Goal: Task Accomplishment & Management: Manage account settings

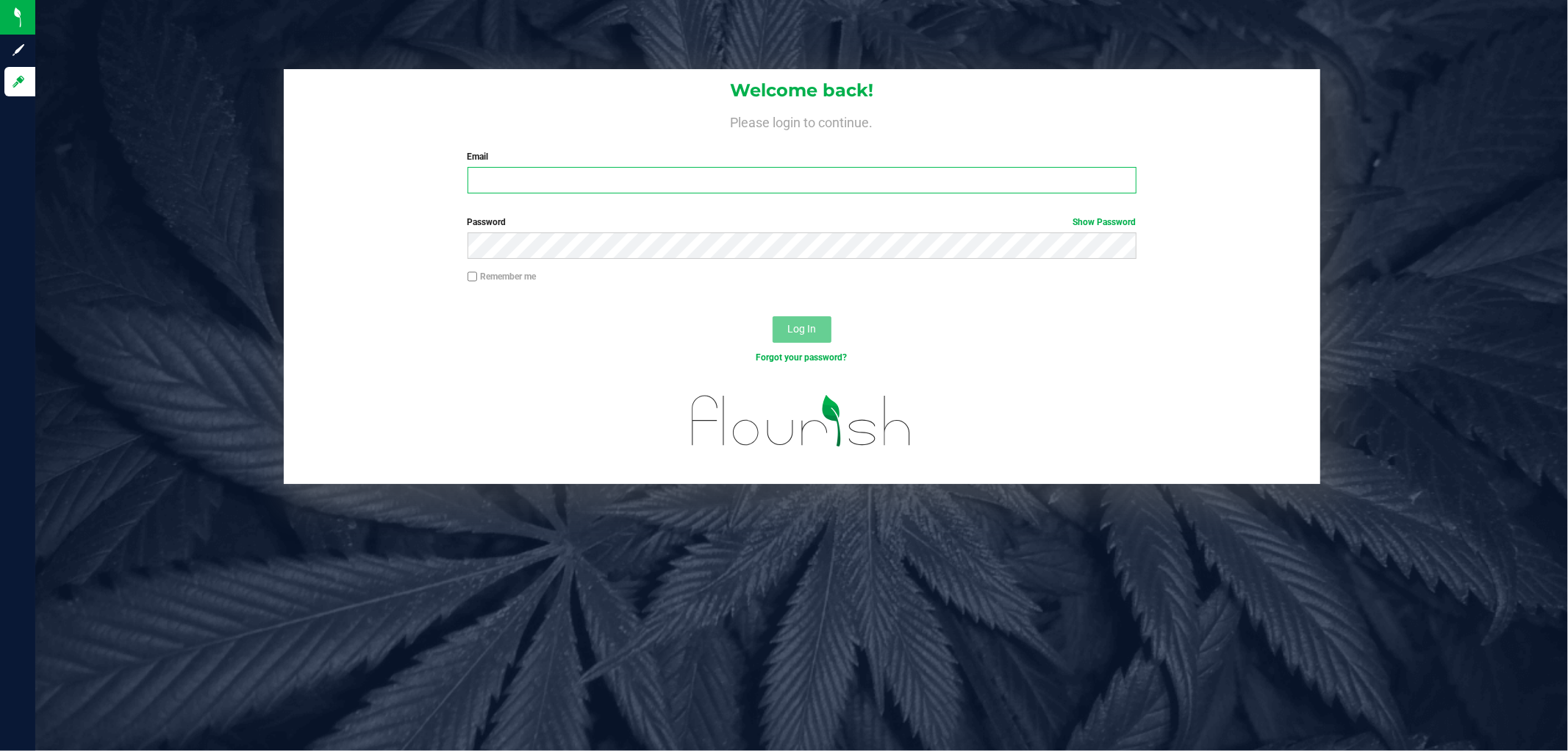
click at [633, 171] on input "Email" at bounding box center [802, 180] width 669 height 26
type input "scalderon@liveparallel.com"
click at [773, 316] on button "Log In" at bounding box center [802, 330] width 59 height 26
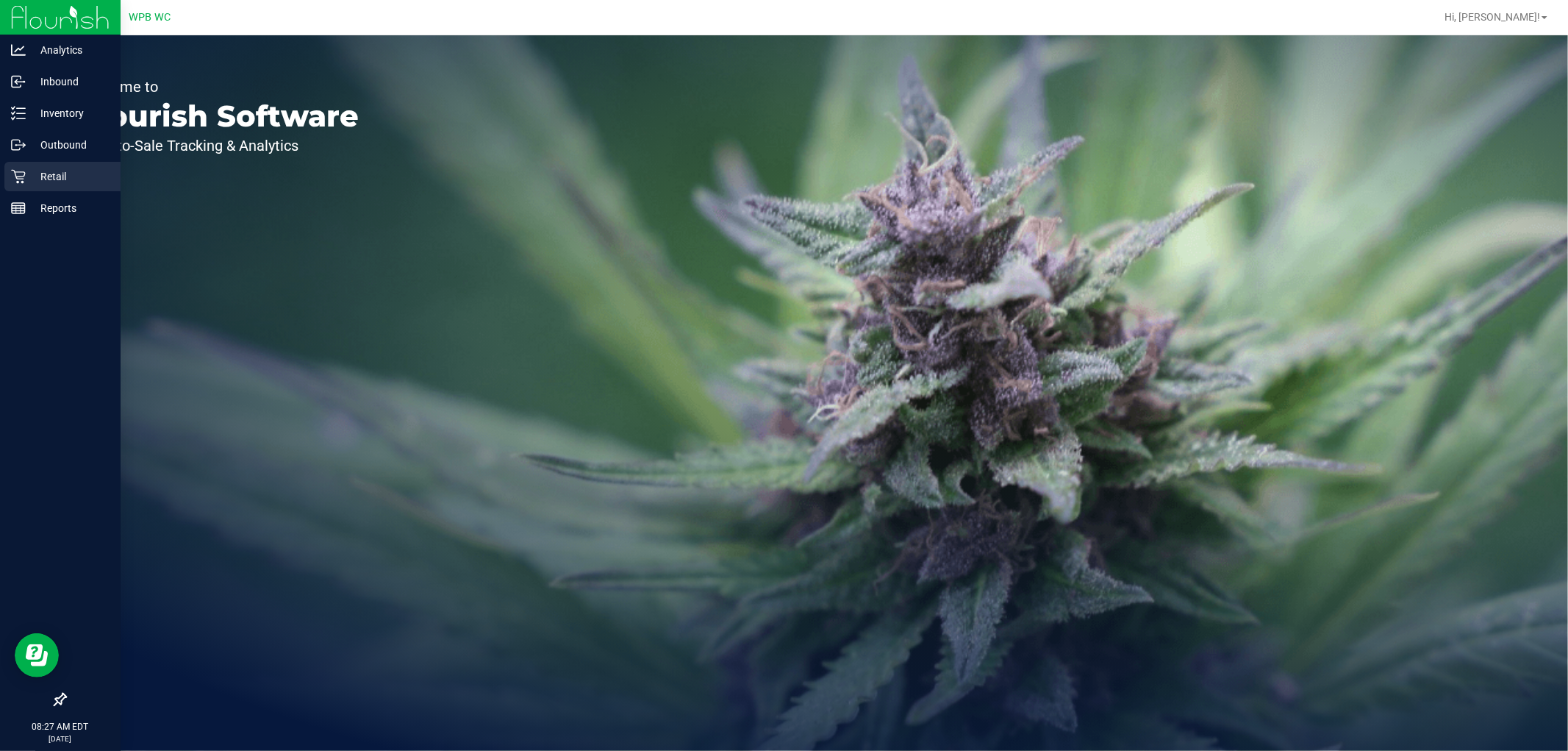
click at [17, 181] on icon at bounding box center [19, 177] width 14 height 14
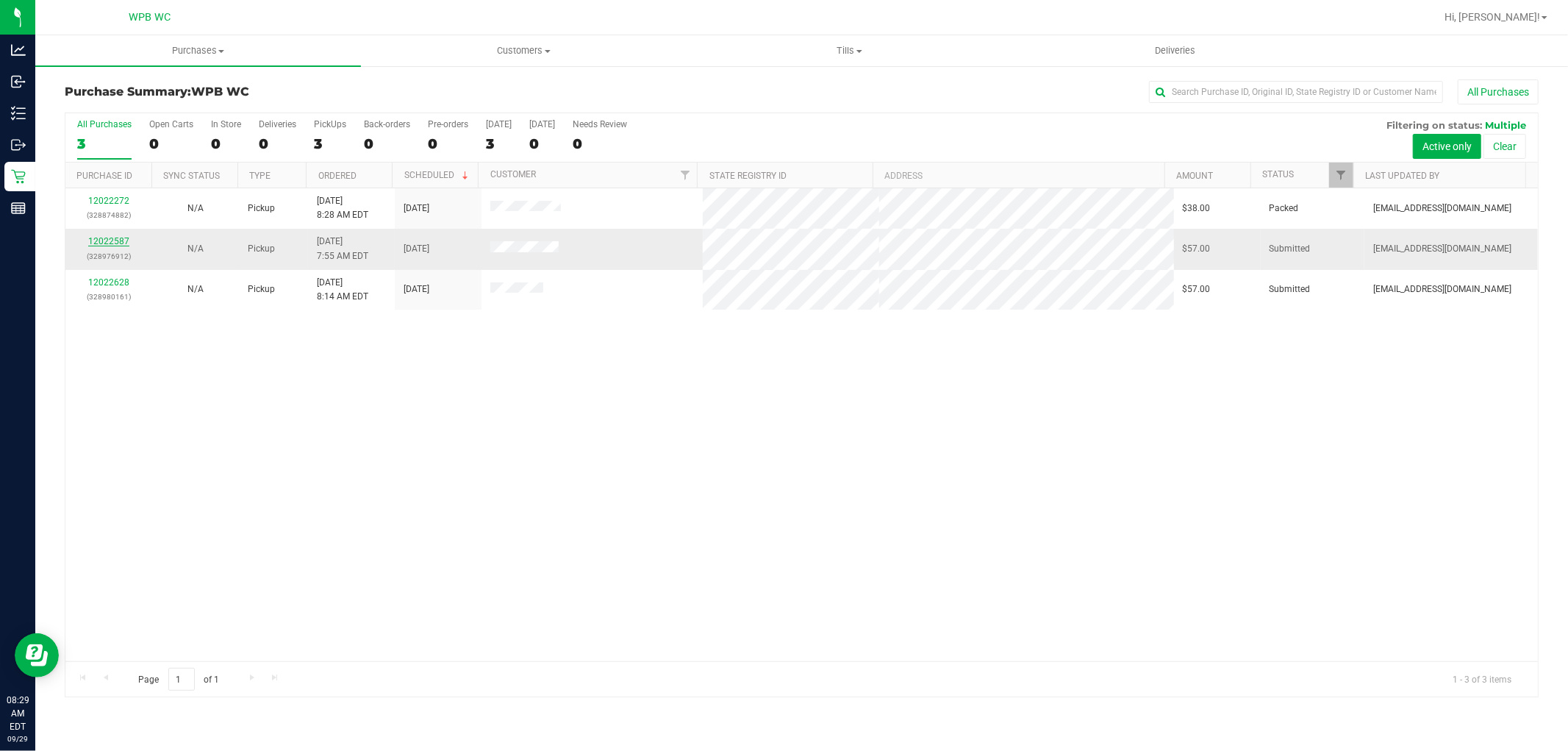
click at [122, 245] on link "12022587" at bounding box center [108, 242] width 41 height 11
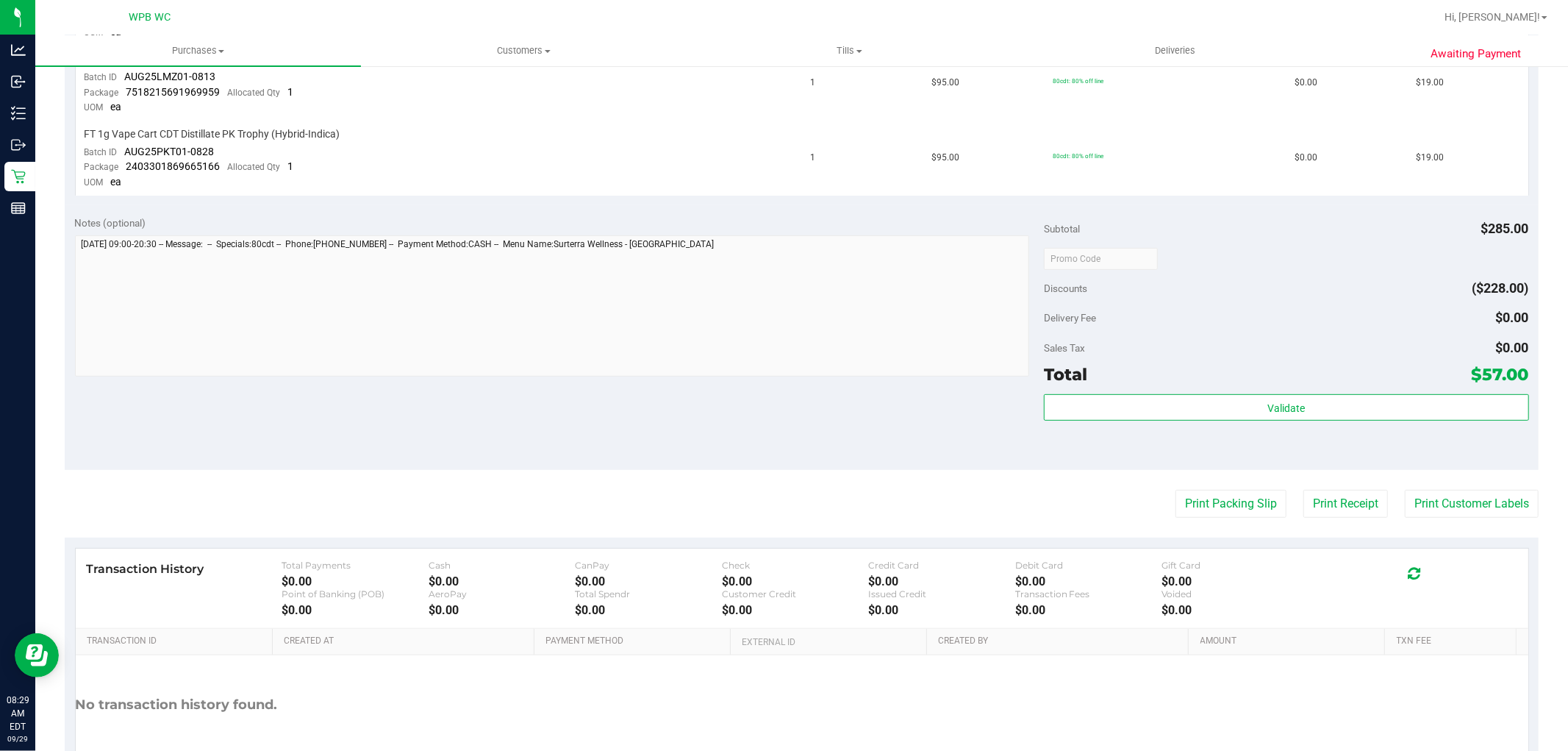
scroll to position [571, 0]
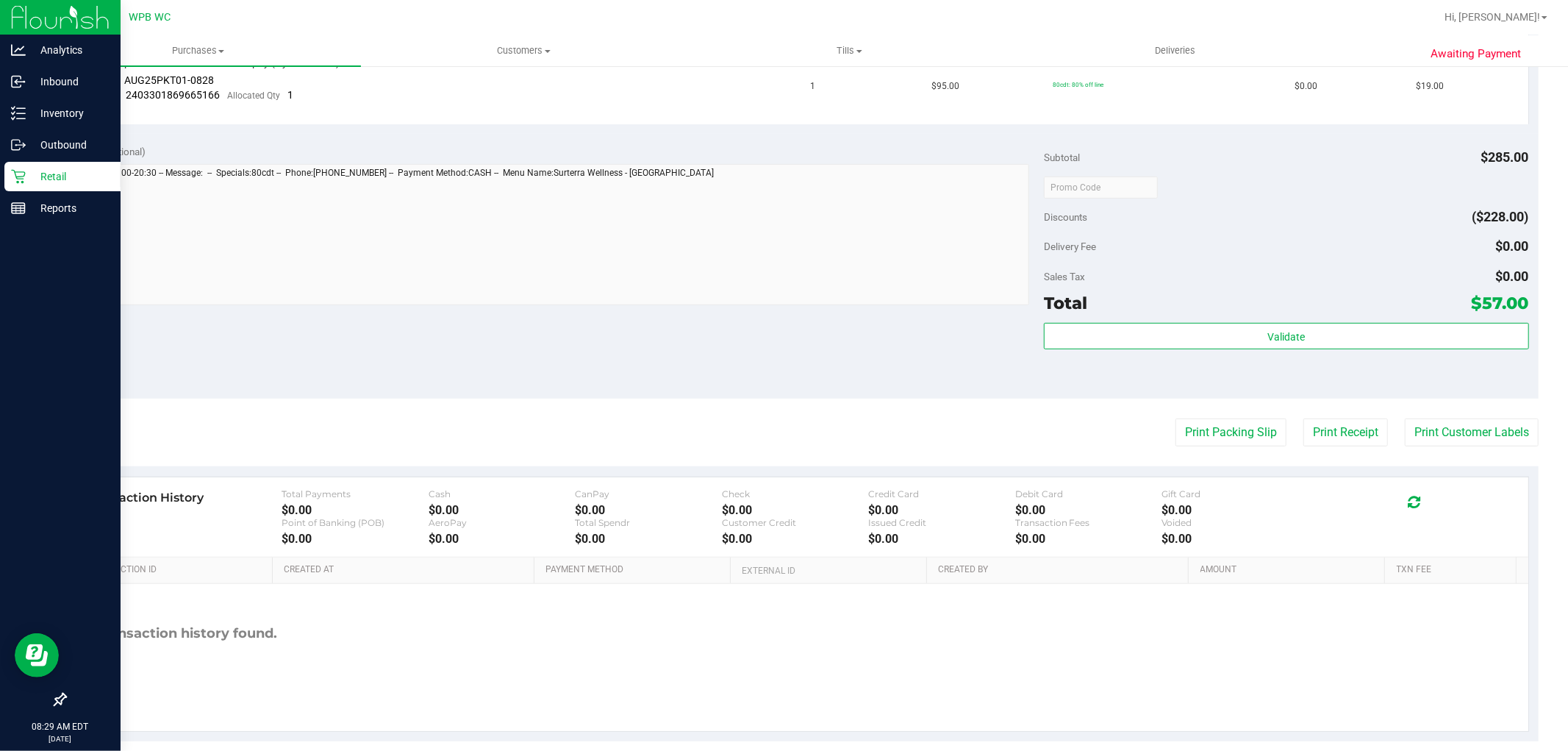
click at [60, 175] on p "Retail" at bounding box center [70, 176] width 88 height 18
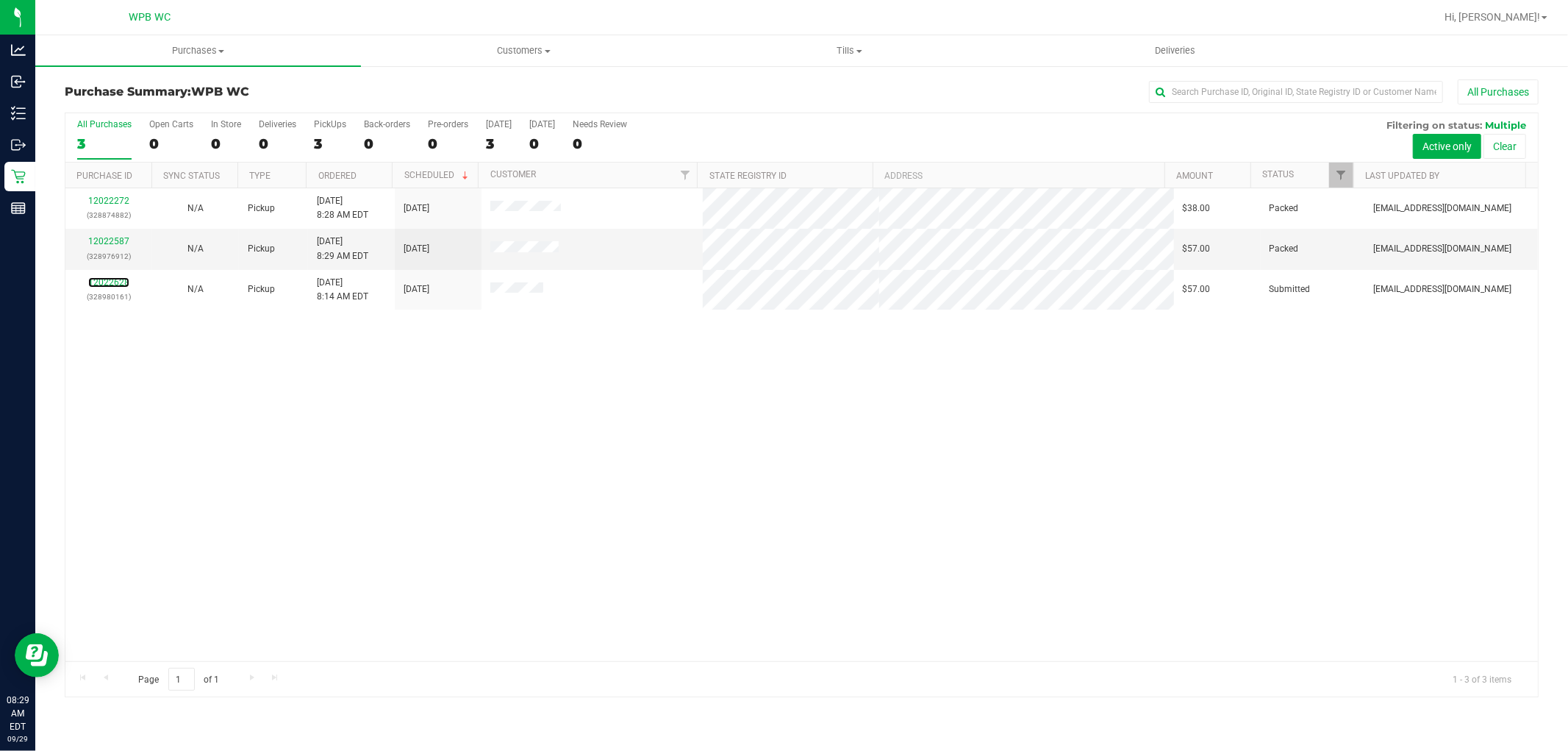
click at [115, 282] on link "12022628" at bounding box center [108, 282] width 41 height 11
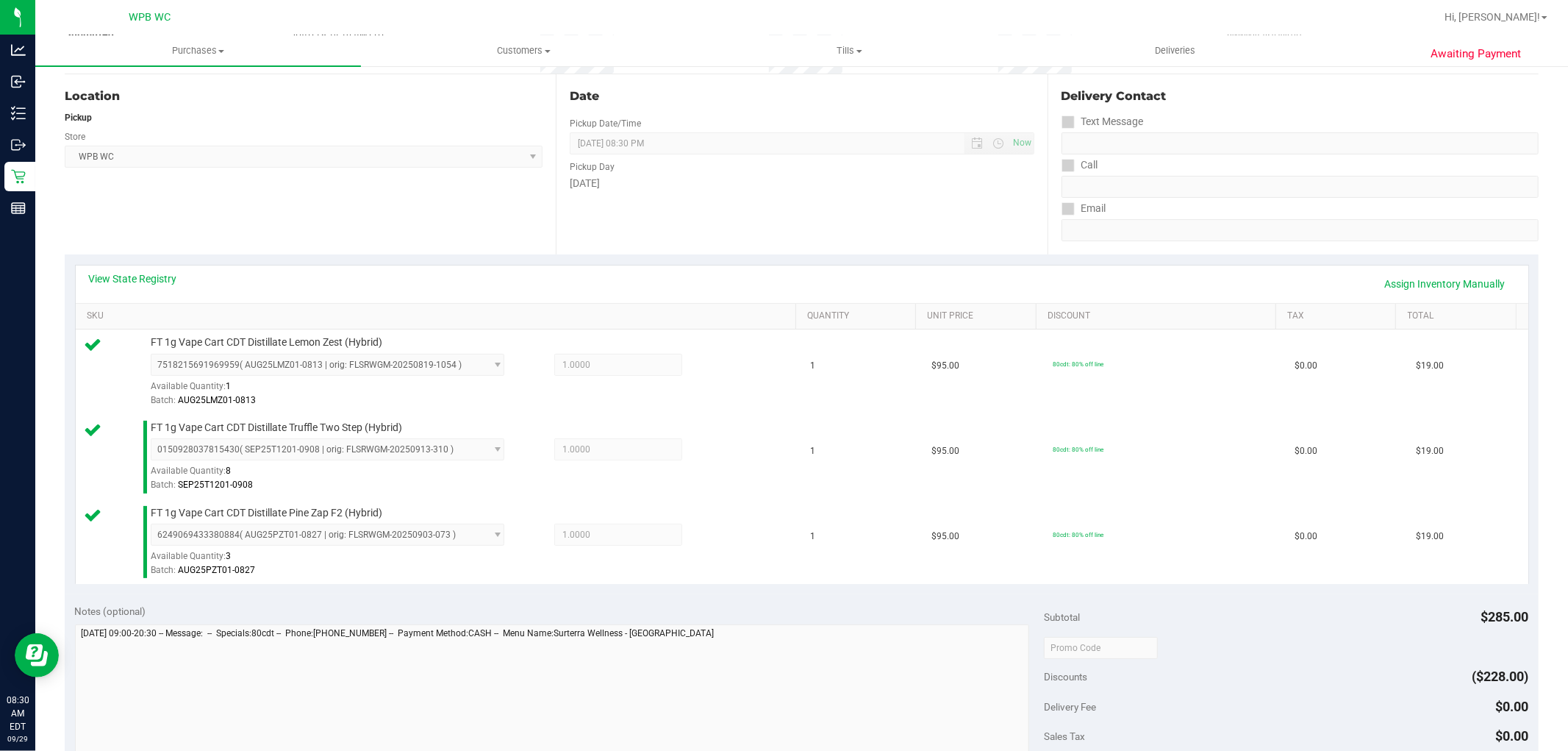
scroll to position [490, 0]
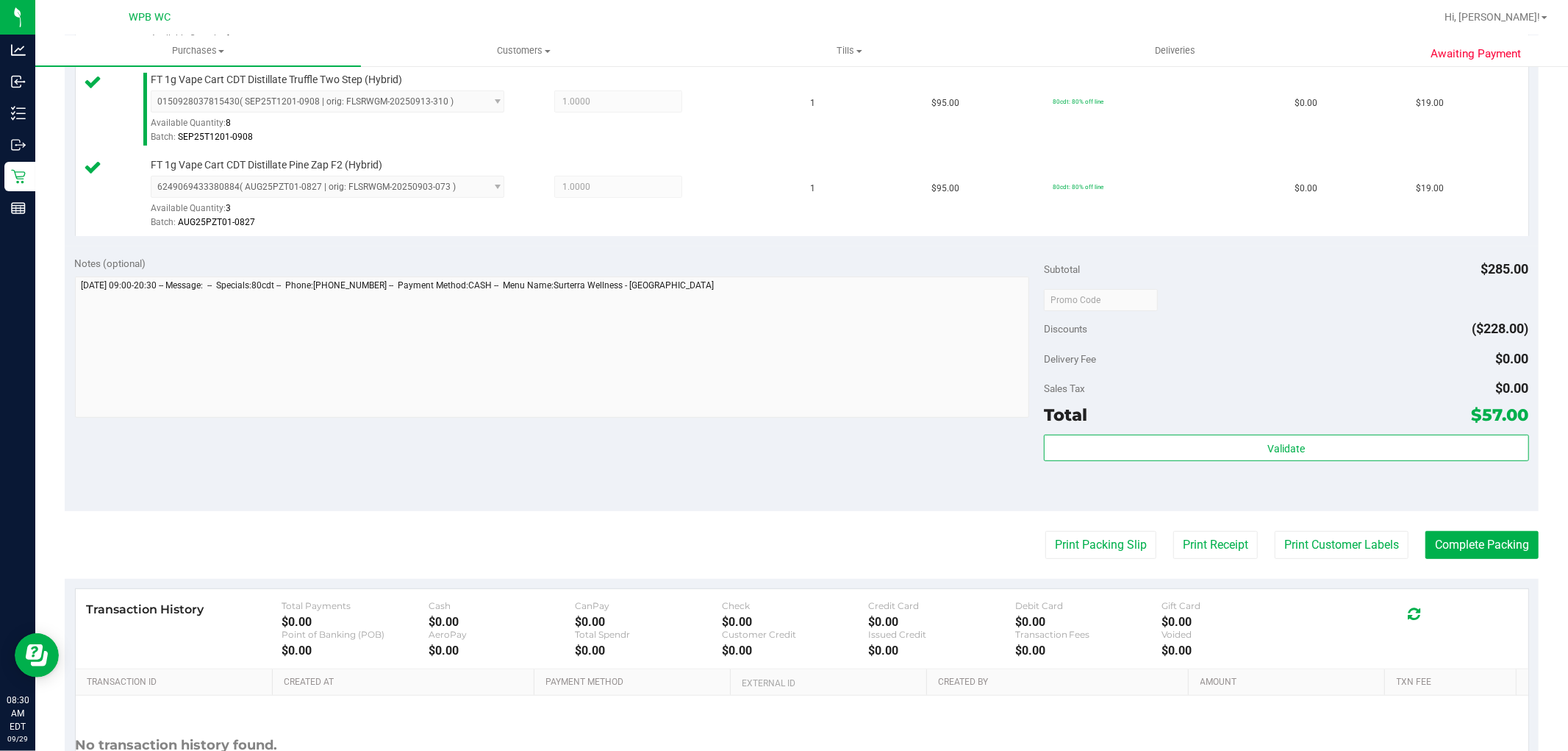
click at [1277, 430] on div "Subtotal $285.00 Discounts ($228.00) Delivery Fee $0.00 Sales Tax $0.00 Total $…" at bounding box center [1287, 378] width 485 height 245
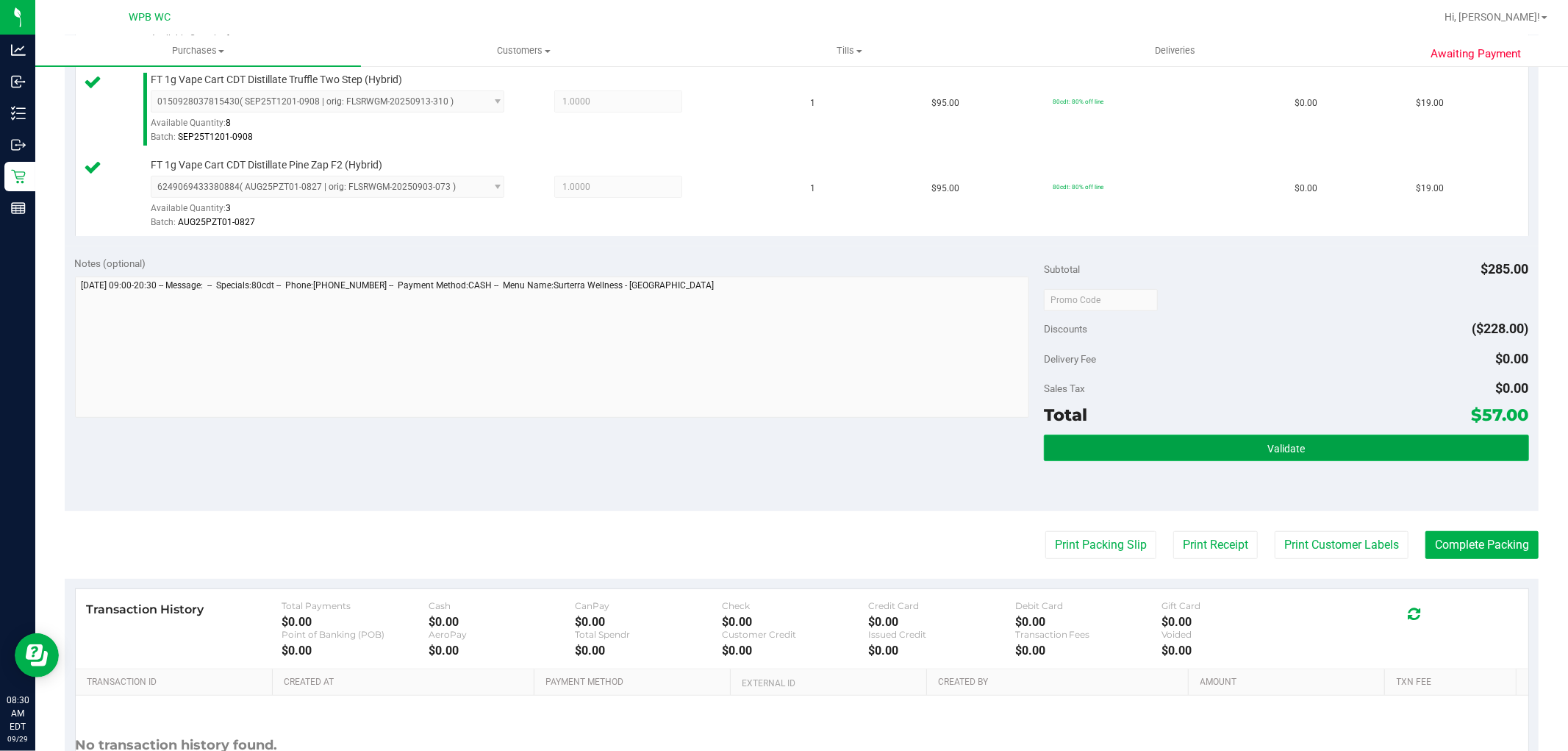
click at [1281, 435] on button "Validate" at bounding box center [1287, 448] width 485 height 26
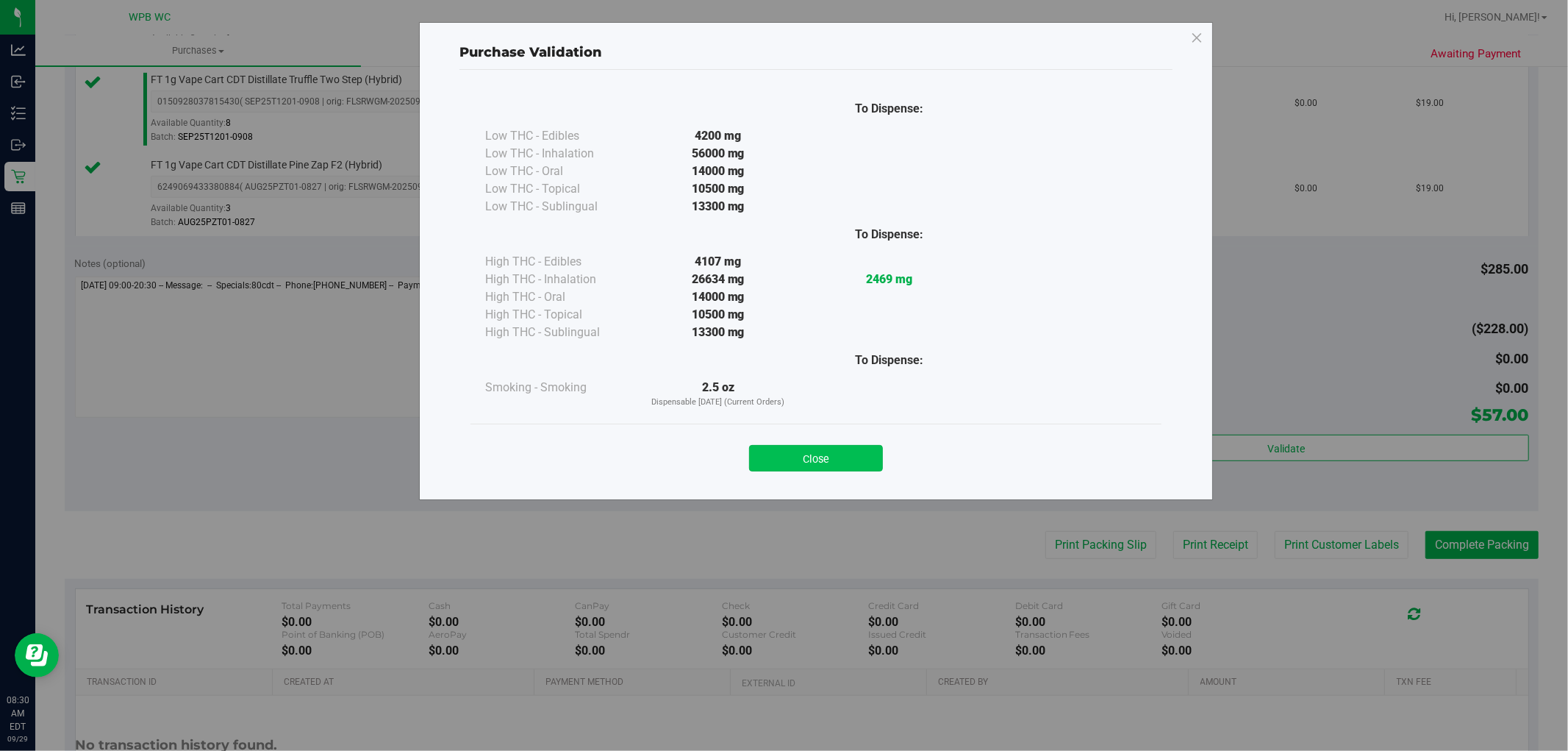
click at [850, 466] on button "Close" at bounding box center [816, 458] width 134 height 26
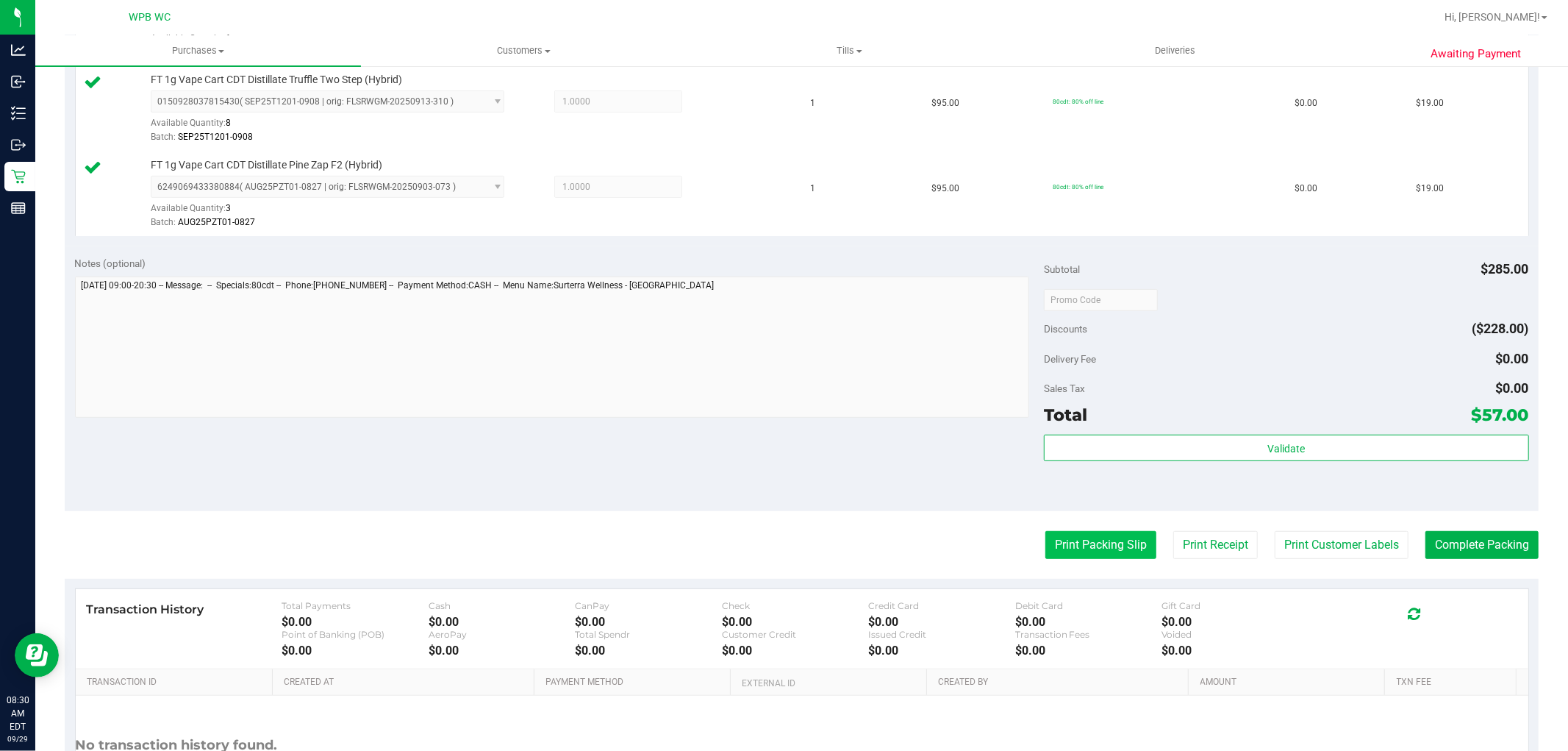
click at [1084, 545] on button "Print Packing Slip" at bounding box center [1101, 545] width 111 height 28
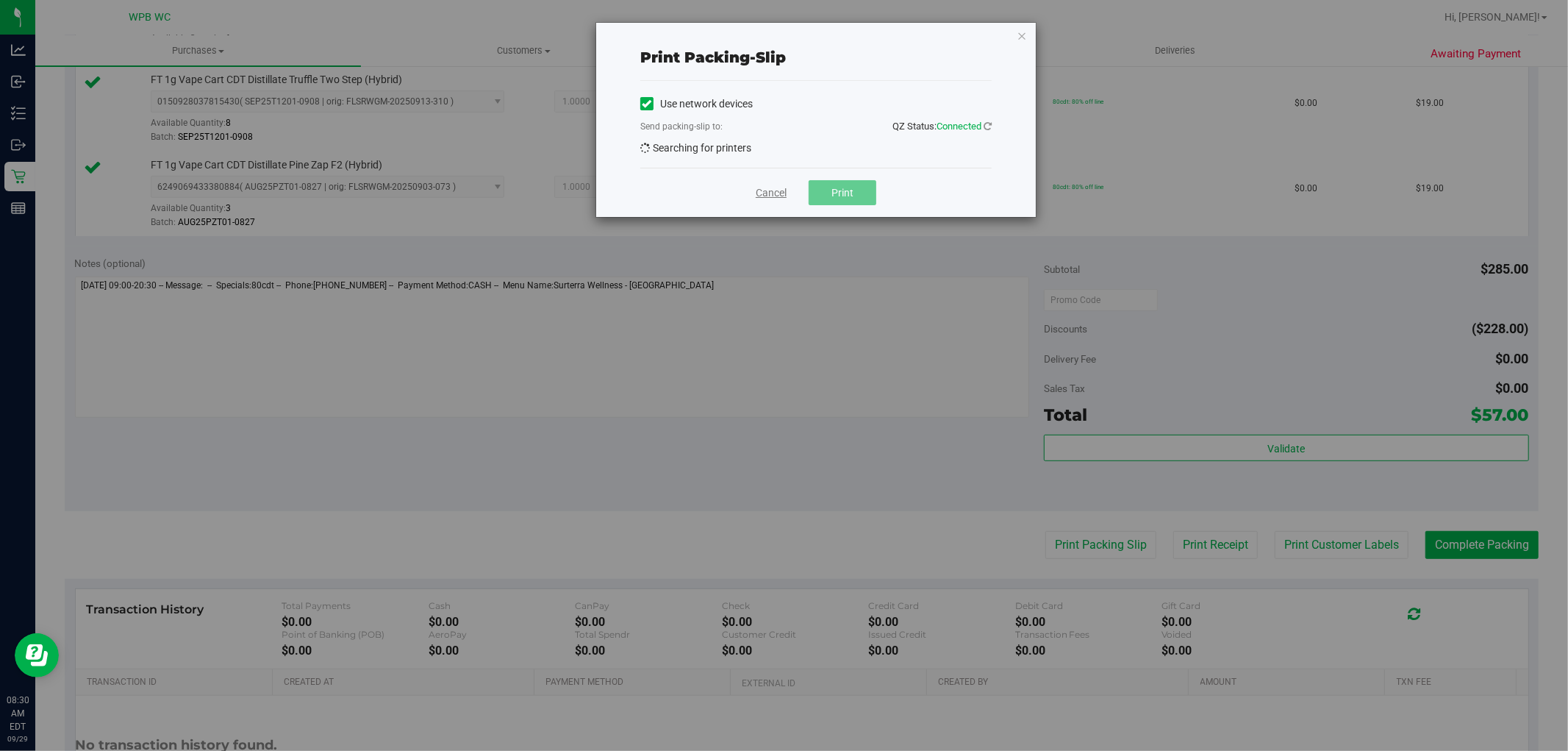
click at [759, 193] on link "Cancel" at bounding box center [771, 193] width 31 height 16
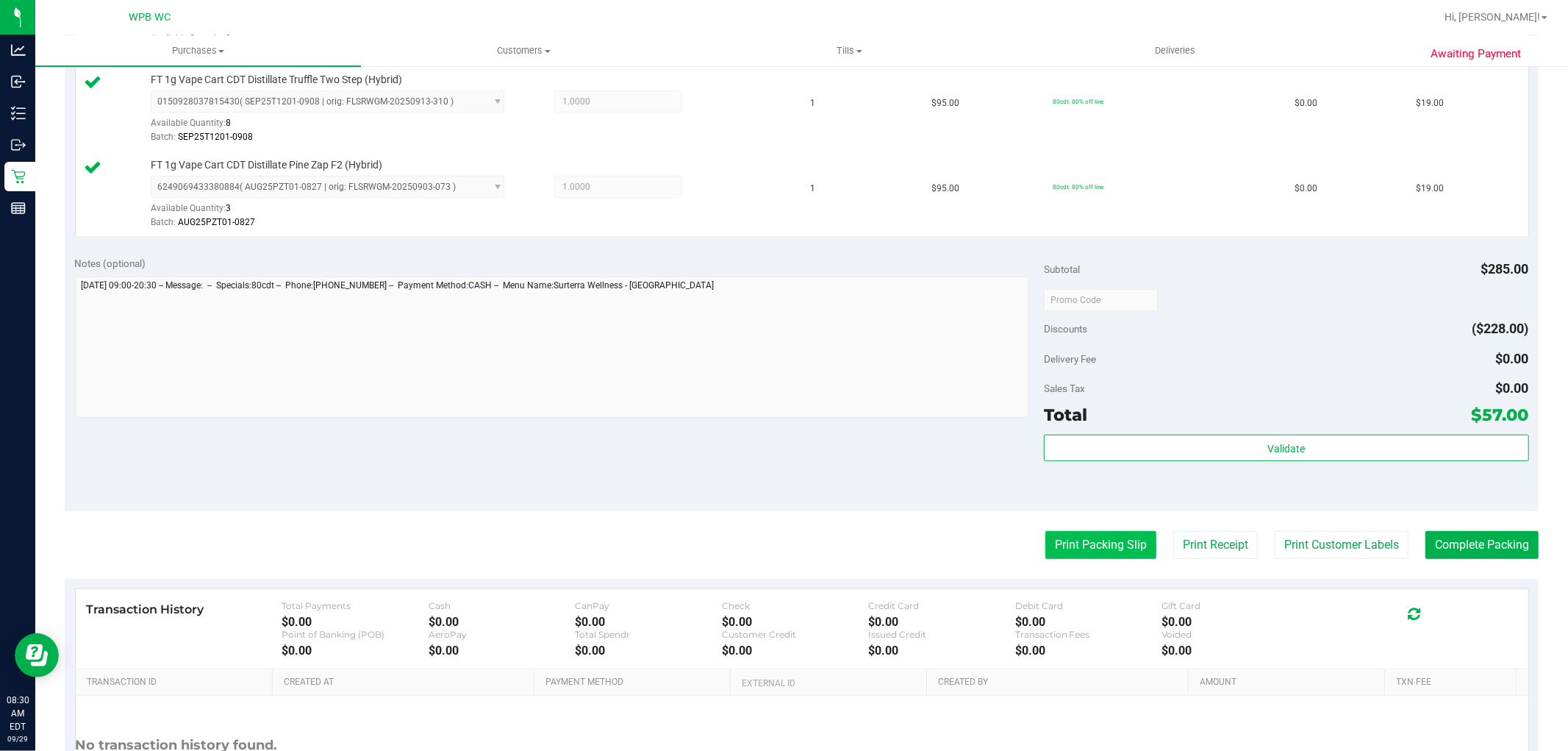
click at [1107, 548] on button "Print Packing Slip" at bounding box center [1101, 545] width 111 height 28
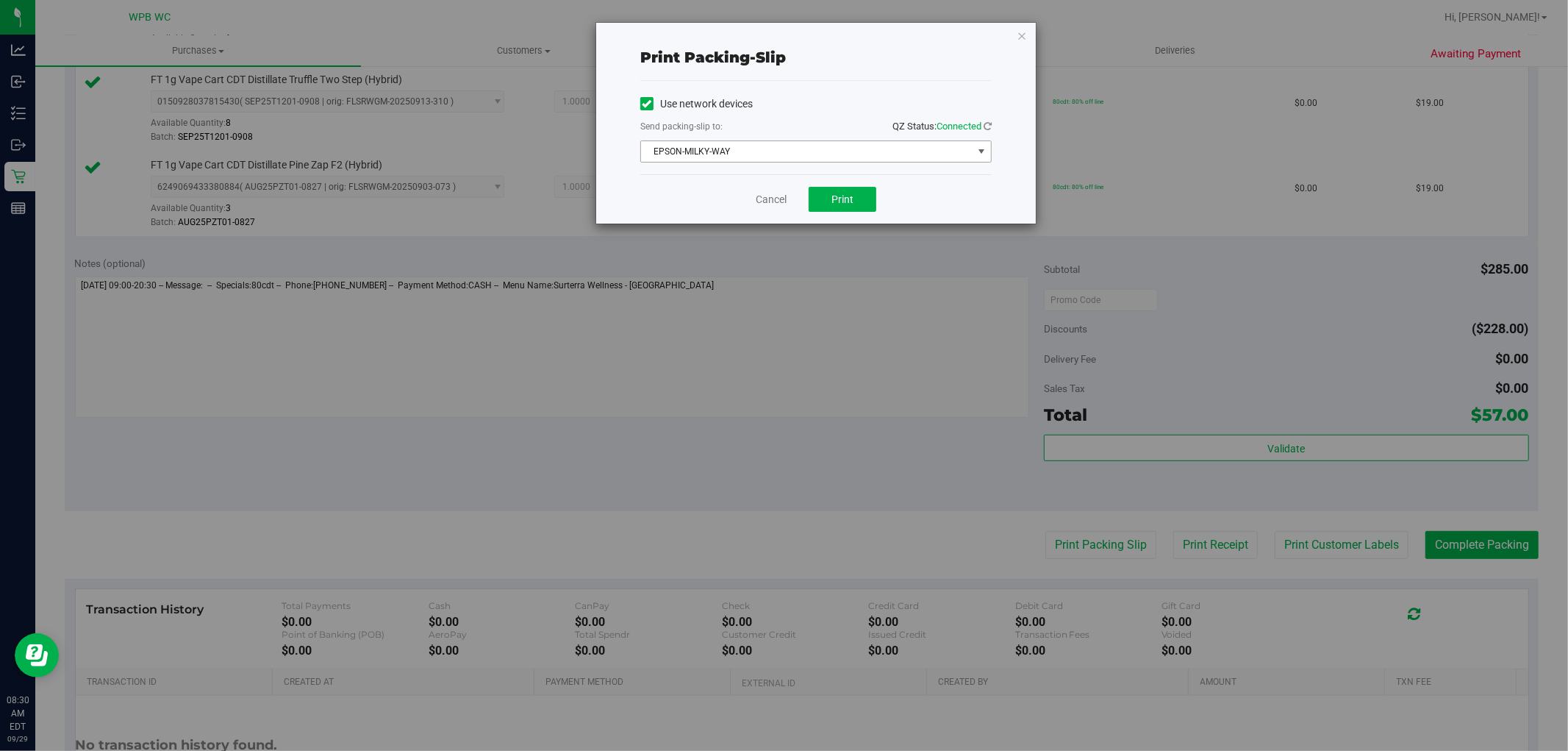
click at [796, 152] on span "EPSON-MILKY-WAY" at bounding box center [806, 151] width 331 height 20
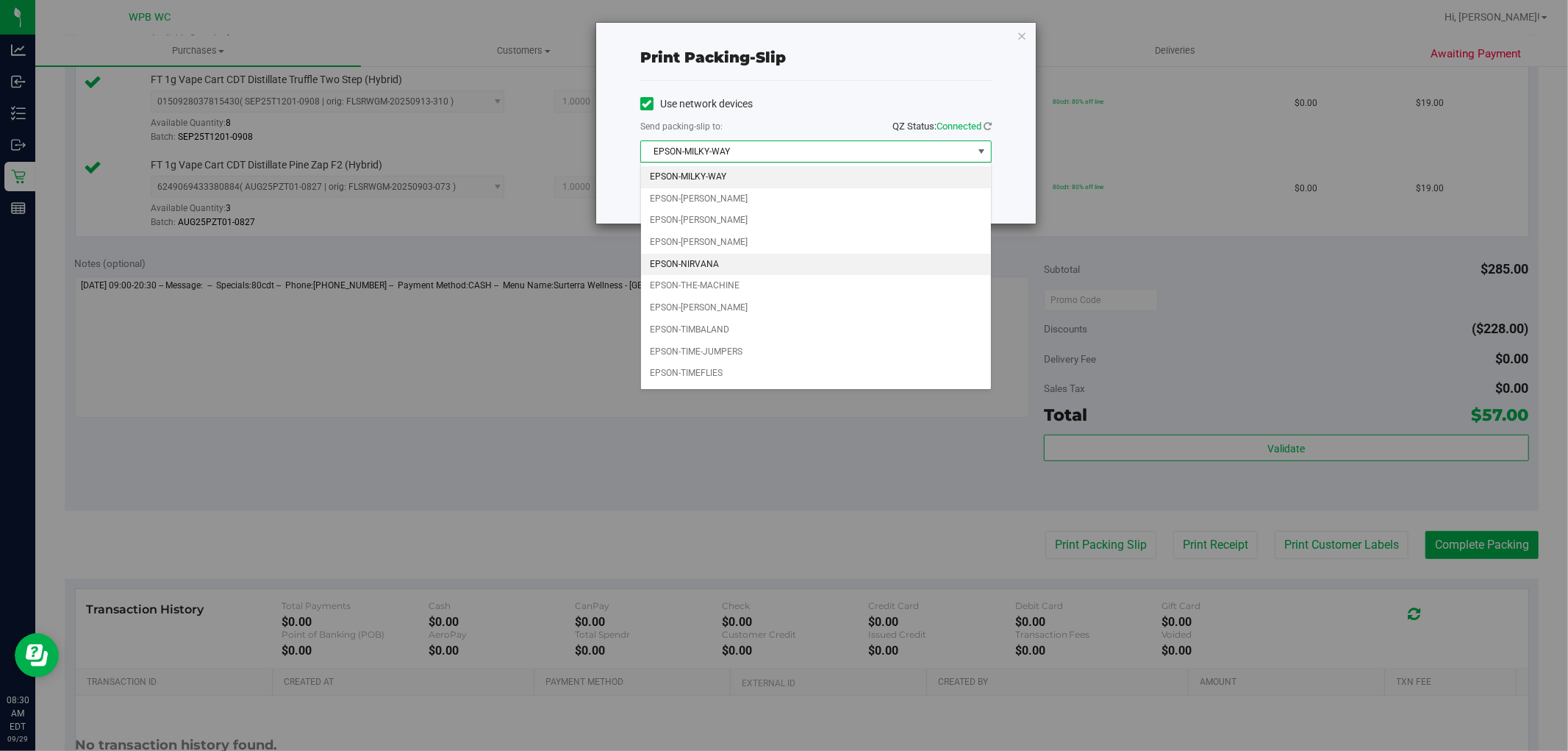
click at [733, 263] on li "EPSON-NIRVANA" at bounding box center [815, 264] width 350 height 22
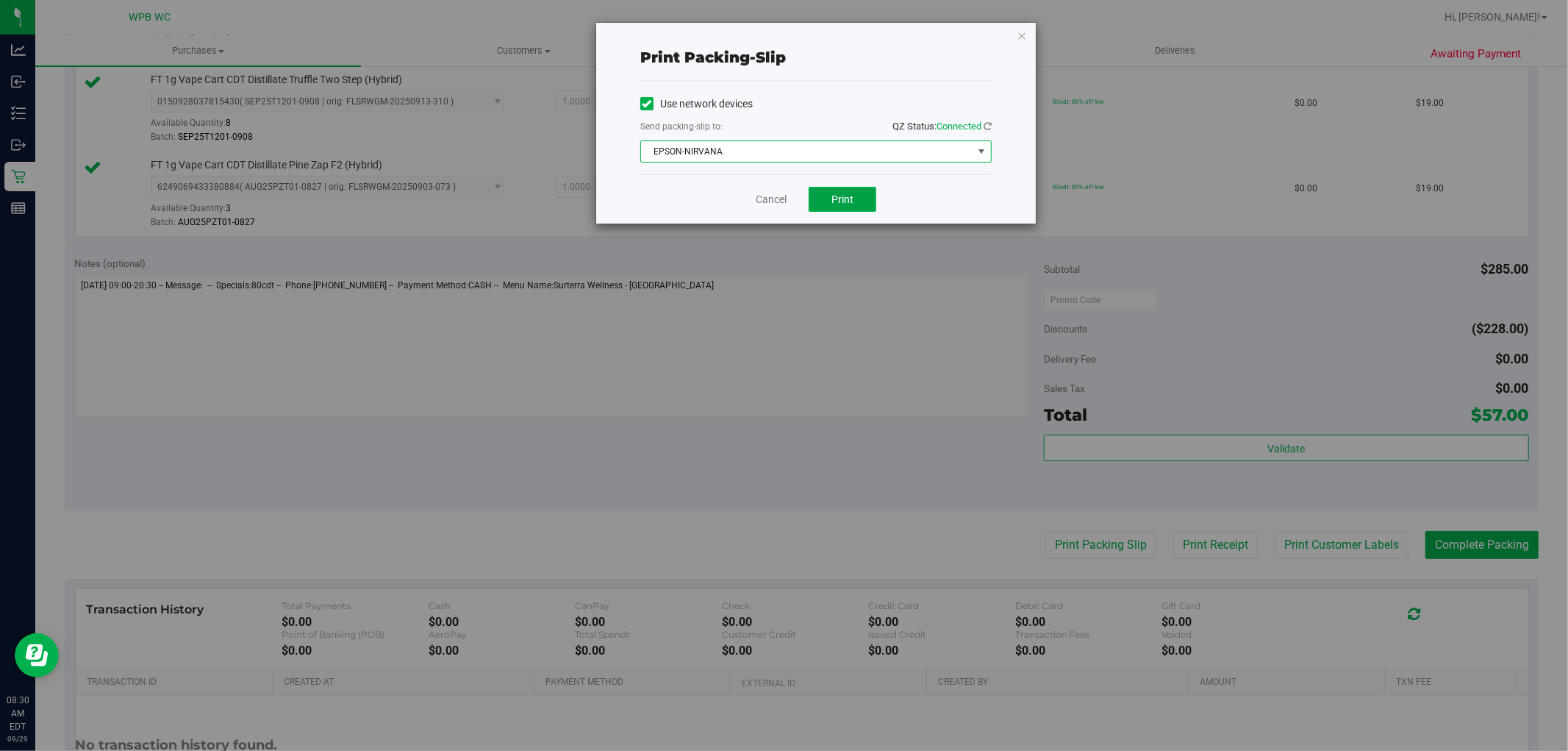
click at [832, 199] on span "Print" at bounding box center [842, 198] width 22 height 11
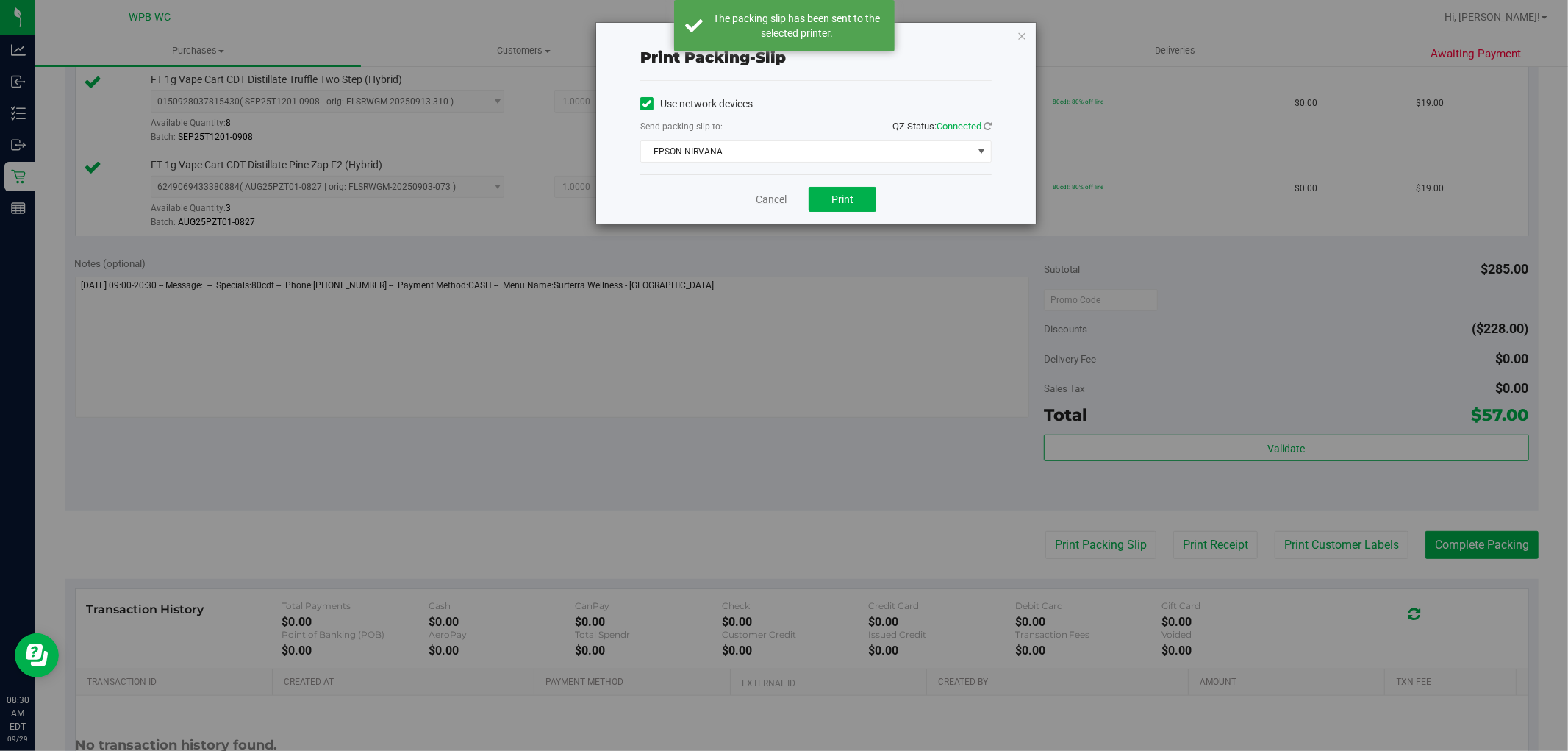
click at [767, 199] on link "Cancel" at bounding box center [771, 200] width 31 height 16
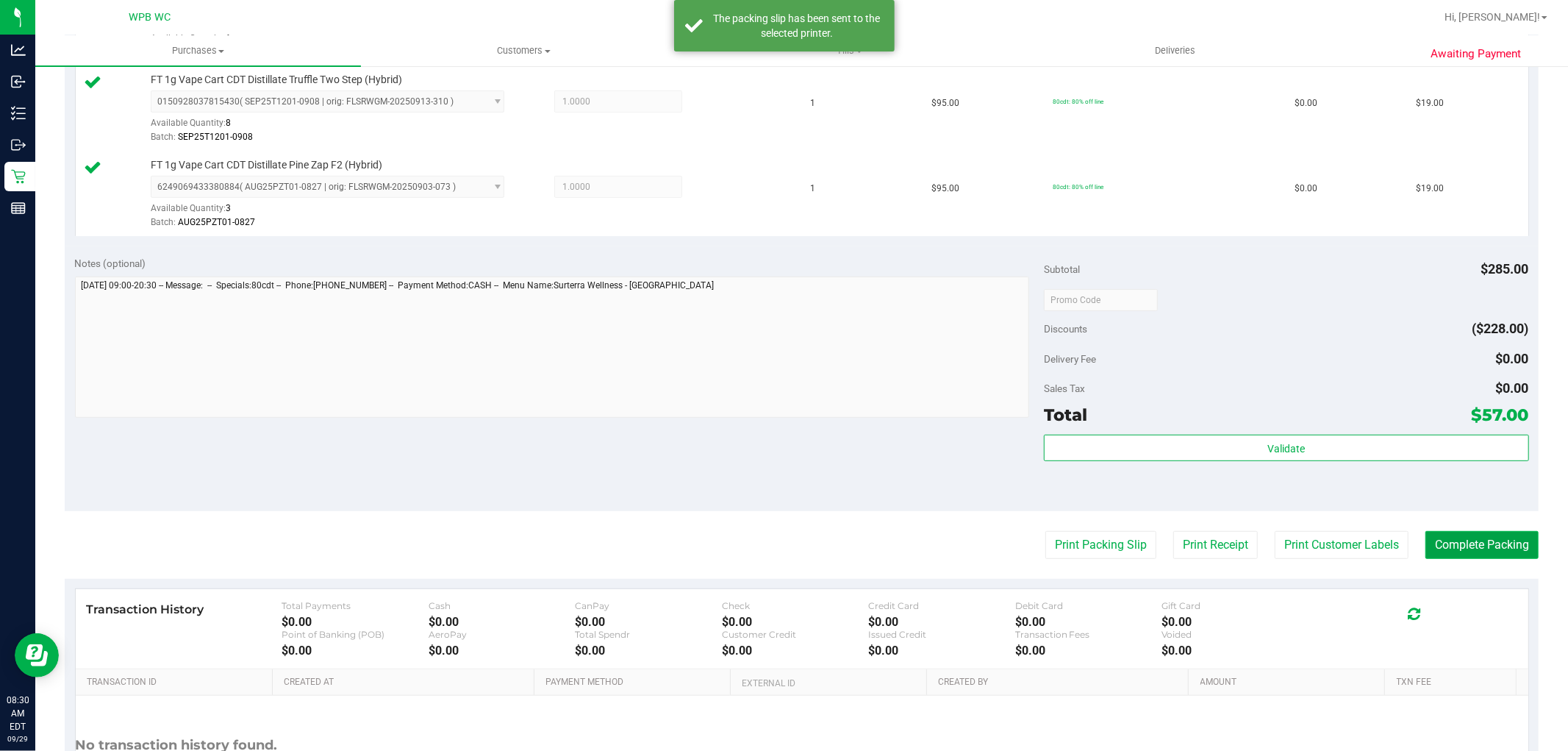
click at [1479, 544] on button "Complete Packing" at bounding box center [1483, 545] width 113 height 28
